Goal: Task Accomplishment & Management: Manage account settings

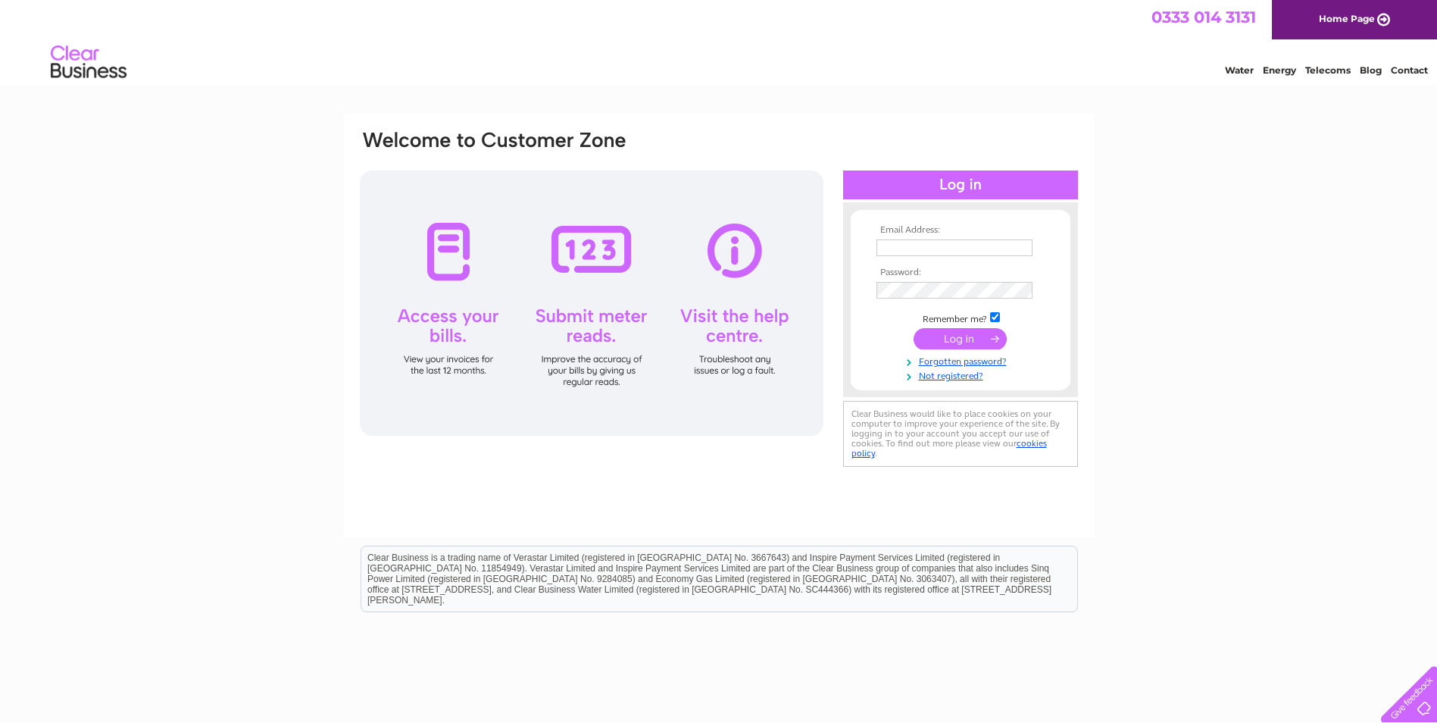
type input "[EMAIL_ADDRESS][DOMAIN_NAME]"
click at [953, 340] on input "submit" at bounding box center [960, 338] width 93 height 21
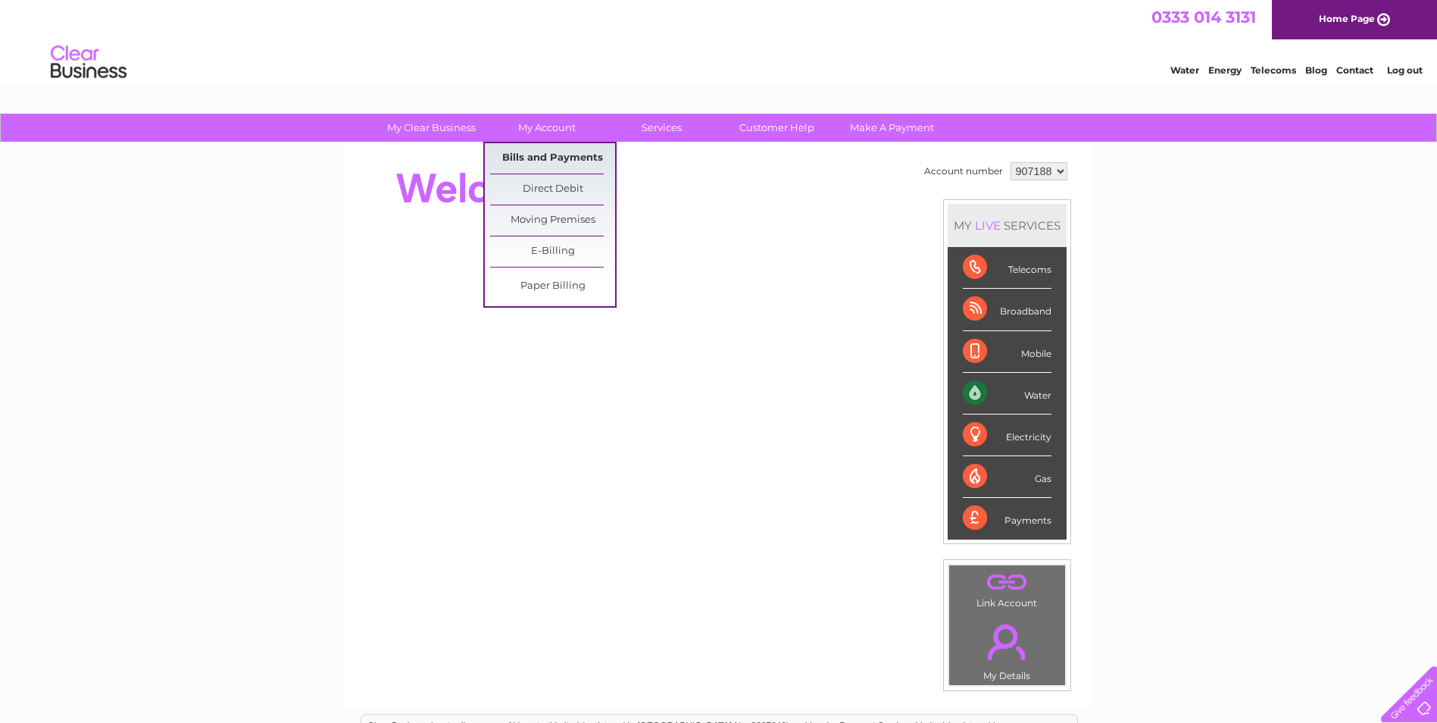
click at [558, 155] on link "Bills and Payments" at bounding box center [552, 158] width 125 height 30
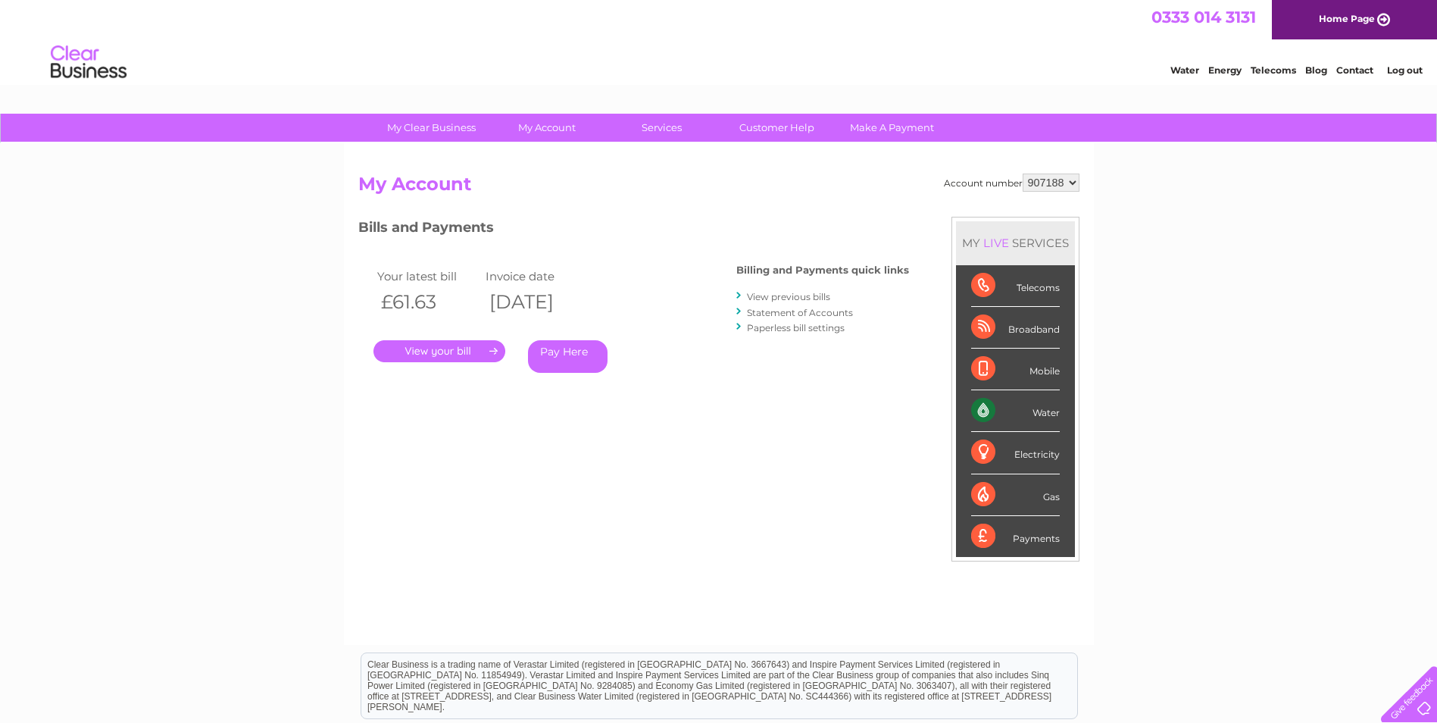
click at [450, 362] on link "." at bounding box center [440, 351] width 132 height 22
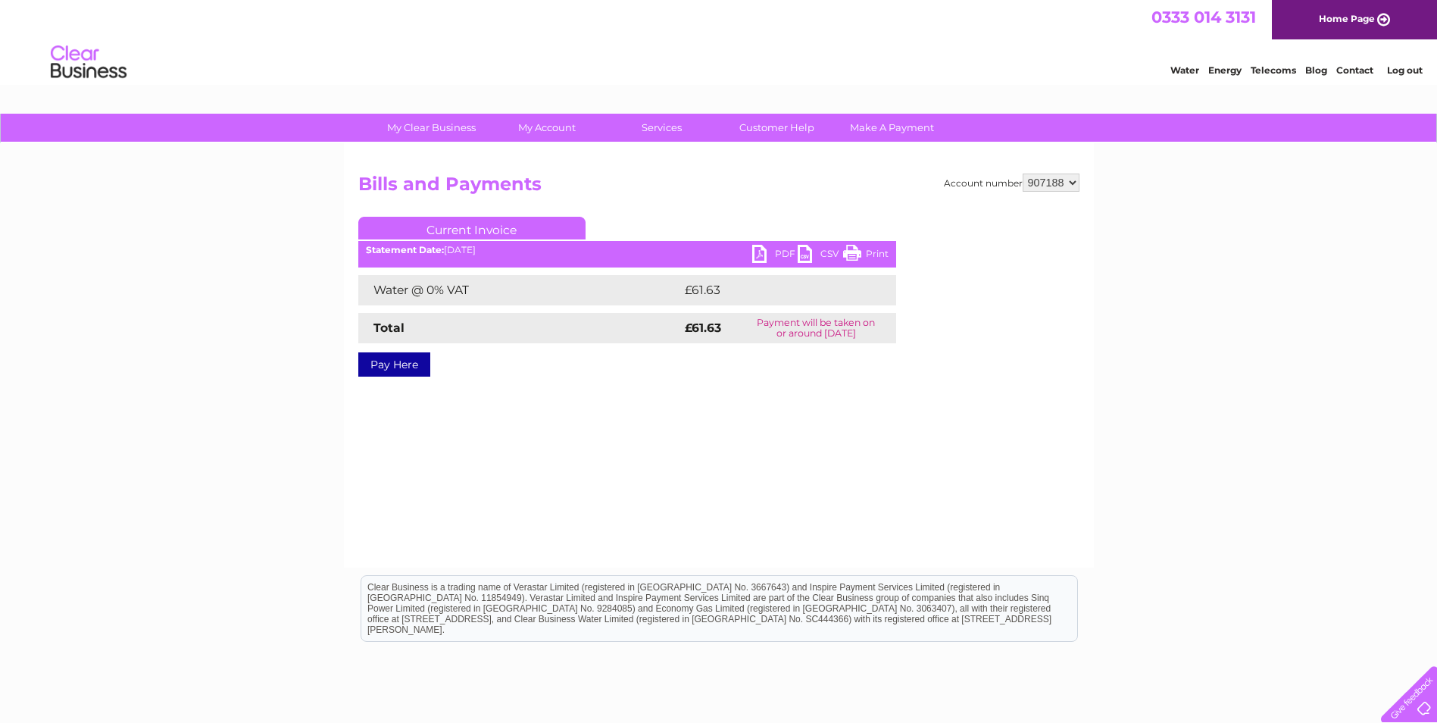
click at [762, 255] on link "PDF" at bounding box center [774, 256] width 45 height 22
click at [1406, 72] on link "Log out" at bounding box center [1405, 69] width 36 height 11
